Goal: Task Accomplishment & Management: Manage account settings

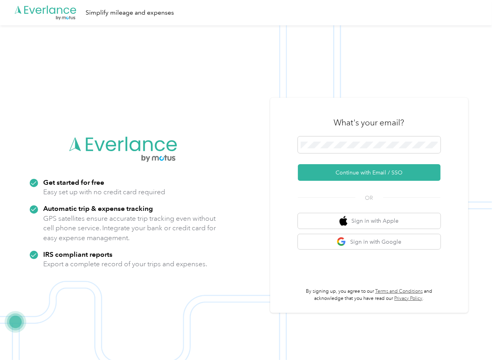
click at [320, 171] on button "Continue with Email / SSO" at bounding box center [369, 172] width 143 height 17
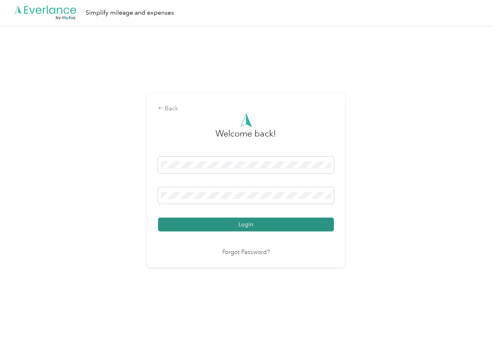
click at [200, 228] on button "Login" at bounding box center [246, 225] width 176 height 14
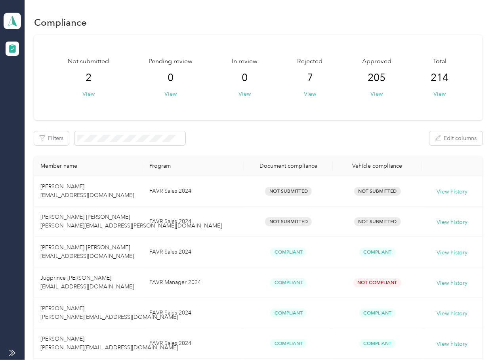
drag, startPoint x: 267, startPoint y: 136, endPoint x: 115, endPoint y: 65, distance: 167.6
click at [267, 136] on div "Filters Edit columns" at bounding box center [258, 138] width 448 height 14
click at [21, 28] on div "Phoenix Contact Team dashboard" at bounding box center [12, 21] width 17 height 17
click at [26, 81] on div "Log out" at bounding box center [25, 83] width 30 height 8
